Goal: Task Accomplishment & Management: Complete application form

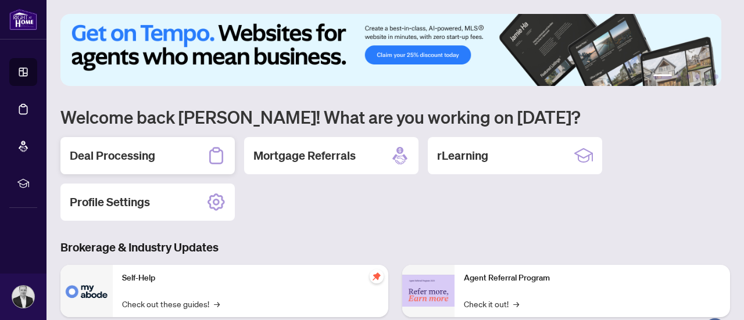
click at [117, 150] on h2 "Deal Processing" at bounding box center [112, 156] width 85 height 16
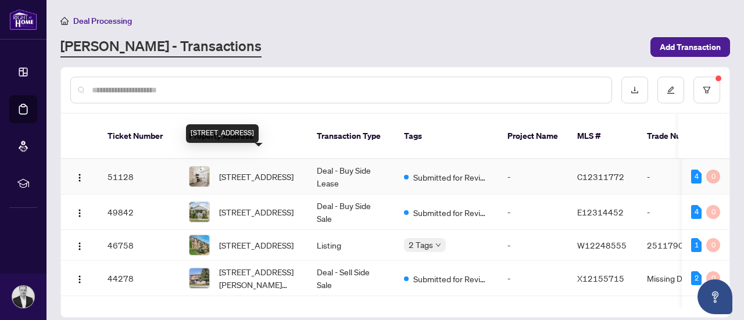
click at [252, 170] on span "[STREET_ADDRESS]" at bounding box center [256, 176] width 74 height 13
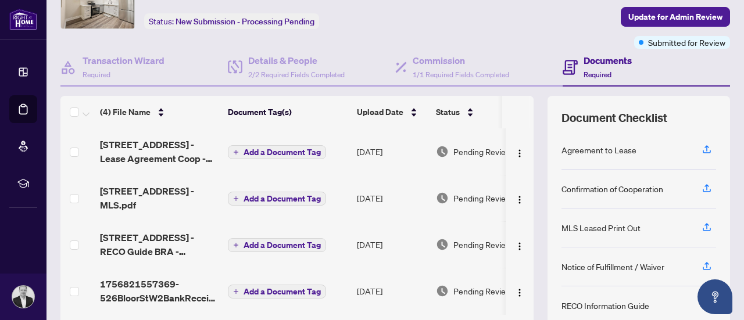
scroll to position [164, 0]
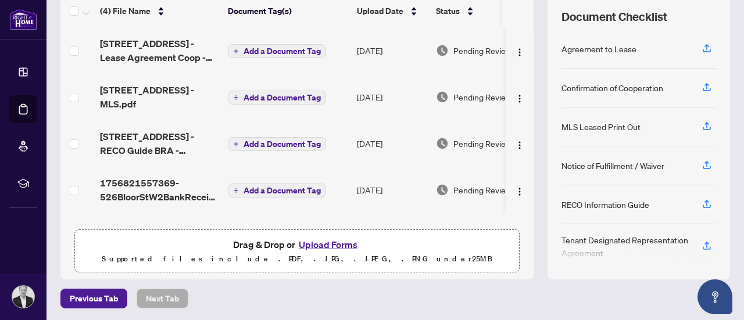
click at [308, 241] on button "Upload Forms" at bounding box center [328, 244] width 66 height 15
click at [322, 239] on button "Upload Forms" at bounding box center [328, 244] width 66 height 15
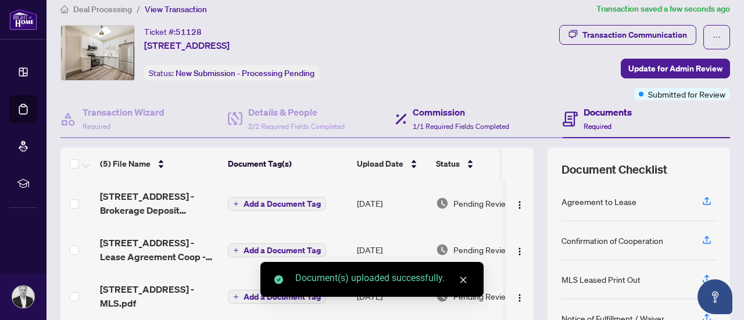
scroll to position [0, 0]
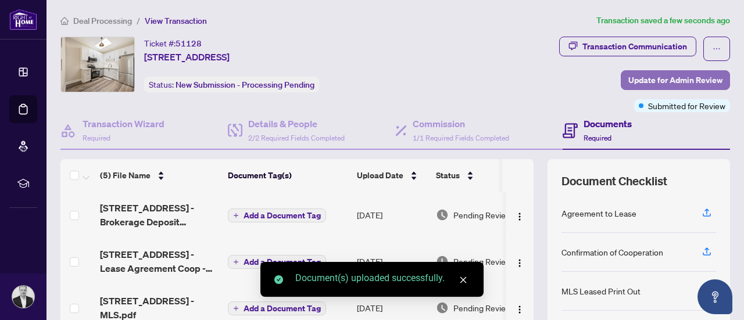
click at [639, 75] on span "Update for Admin Review" at bounding box center [675, 80] width 94 height 19
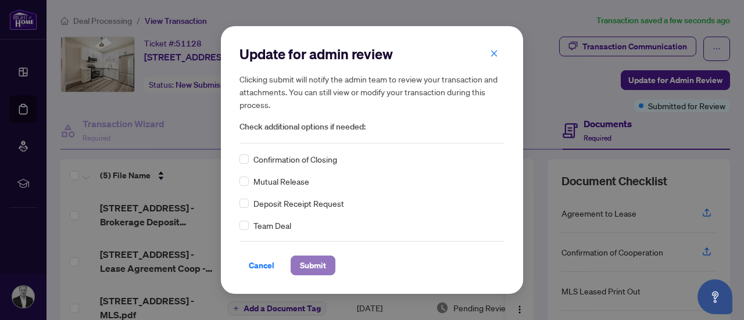
click at [309, 259] on span "Submit" at bounding box center [313, 265] width 26 height 19
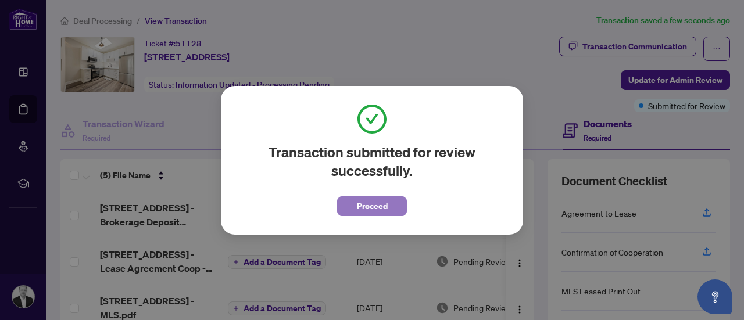
click at [365, 213] on span "Proceed" at bounding box center [372, 206] width 31 height 19
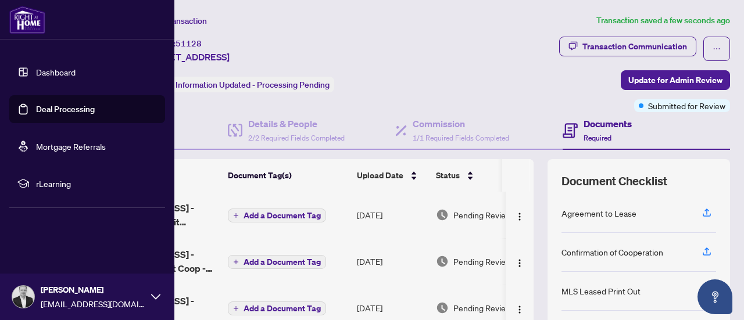
click at [8, 75] on ul "Dashboard Deal Processing Mortgage Referrals rLearning" at bounding box center [87, 128] width 174 height 158
click at [42, 70] on link "Dashboard" at bounding box center [56, 72] width 40 height 10
